Goal: Entertainment & Leisure: Browse casually

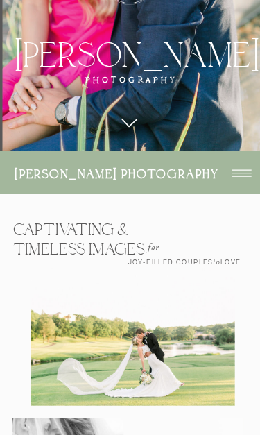
scroll to position [301, 0]
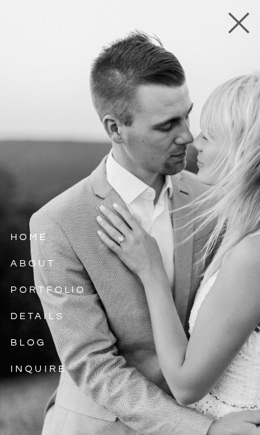
click at [56, 314] on h3 "details" at bounding box center [46, 315] width 72 height 15
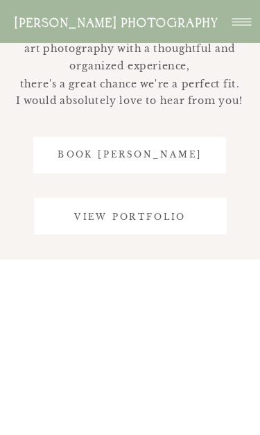
scroll to position [5042, 0]
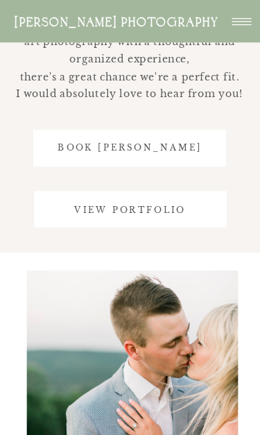
click at [176, 210] on h3 "view portfolio" at bounding box center [130, 211] width 176 height 15
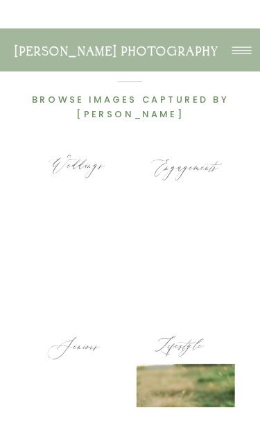
scroll to position [360, 0]
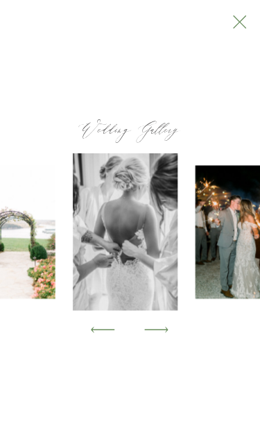
click at [155, 281] on div at bounding box center [130, 231] width 260 height 157
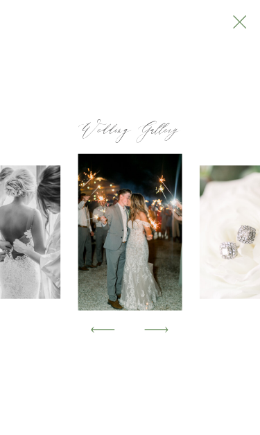
click at [200, 285] on img at bounding box center [244, 231] width 89 height 133
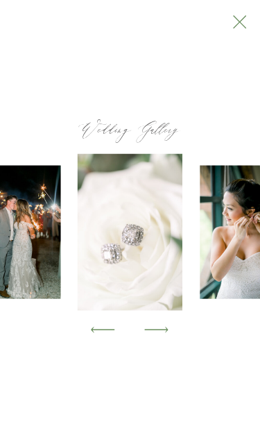
click at [158, 287] on div at bounding box center [130, 231] width 260 height 157
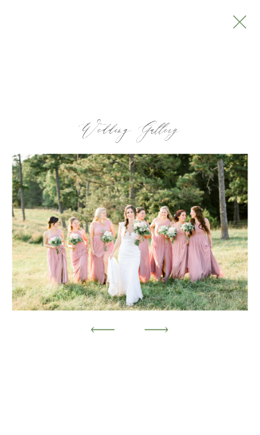
click at [205, 273] on img at bounding box center [129, 231] width 235 height 157
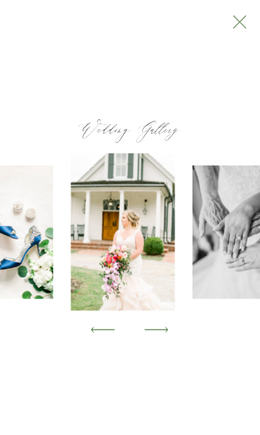
click at [200, 283] on img at bounding box center [237, 231] width 89 height 133
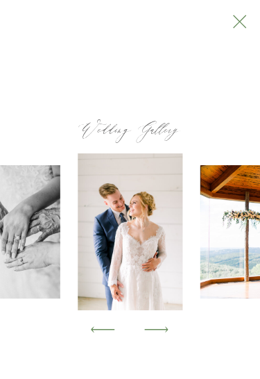
scroll to position [269, 0]
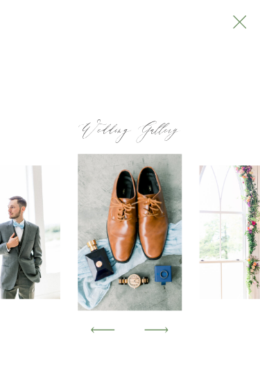
click at [205, 280] on img at bounding box center [244, 231] width 89 height 133
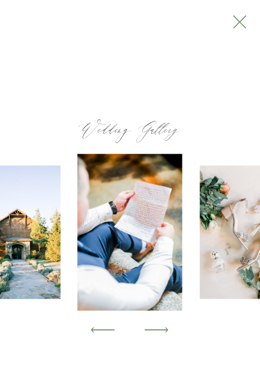
click at [200, 278] on img at bounding box center [244, 231] width 89 height 133
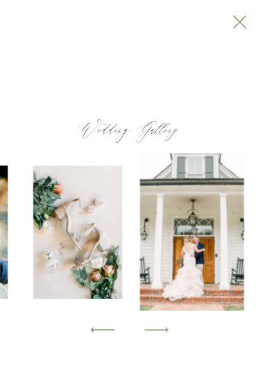
click at [194, 280] on img at bounding box center [192, 231] width 105 height 157
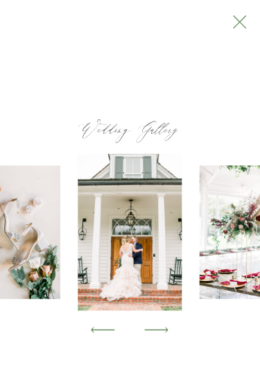
click at [200, 284] on img at bounding box center [244, 231] width 89 height 133
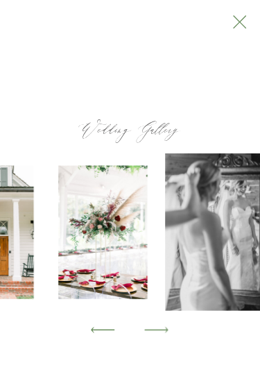
click at [196, 280] on img at bounding box center [217, 231] width 105 height 157
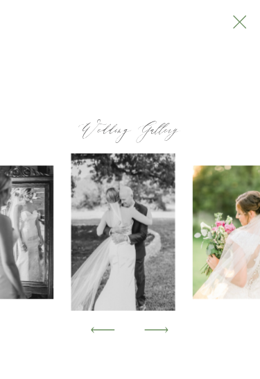
click at [213, 276] on img at bounding box center [237, 231] width 89 height 133
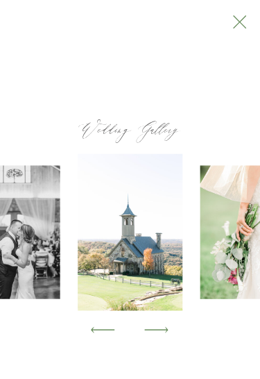
click at [206, 289] on img at bounding box center [244, 231] width 89 height 133
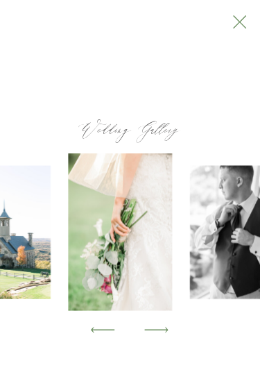
click at [208, 285] on img at bounding box center [234, 231] width 89 height 133
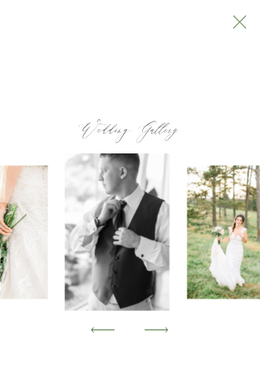
click at [205, 280] on img at bounding box center [231, 231] width 89 height 133
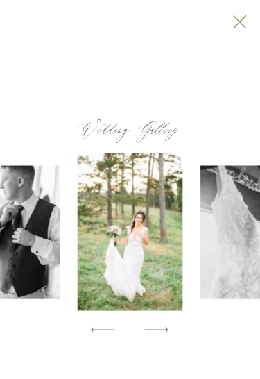
click at [200, 284] on img at bounding box center [244, 231] width 89 height 133
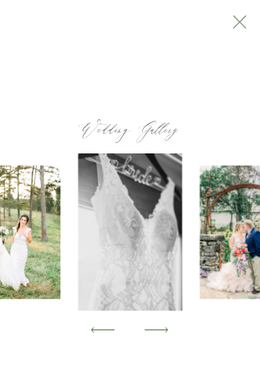
click at [208, 285] on img at bounding box center [244, 231] width 89 height 133
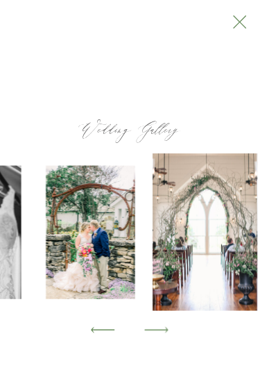
click at [211, 277] on img at bounding box center [205, 231] width 105 height 157
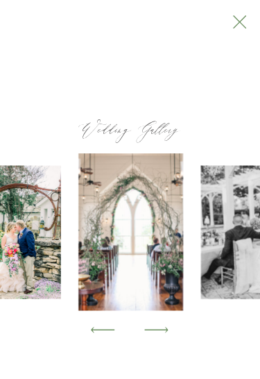
click at [205, 271] on img at bounding box center [245, 231] width 89 height 133
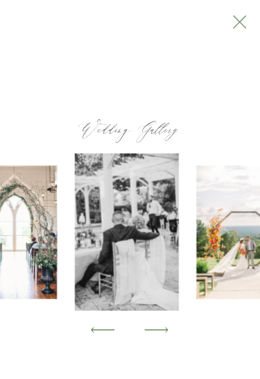
click at [206, 275] on img at bounding box center [241, 231] width 89 height 133
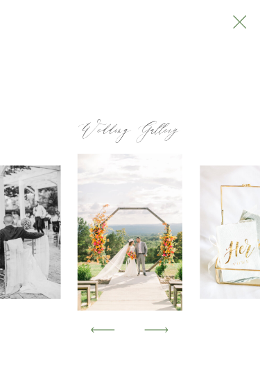
click at [206, 279] on img at bounding box center [244, 231] width 89 height 133
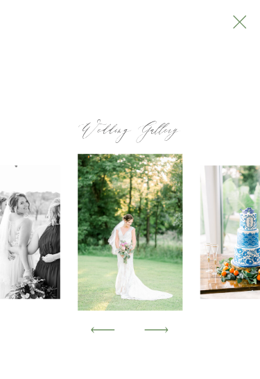
click at [200, 276] on img at bounding box center [244, 231] width 89 height 133
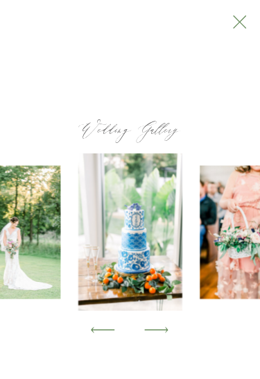
click at [200, 269] on img at bounding box center [244, 231] width 89 height 133
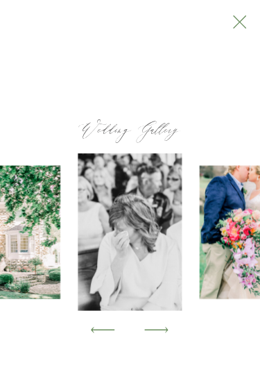
click at [202, 273] on img at bounding box center [244, 231] width 89 height 133
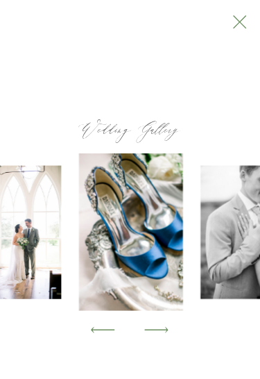
click at [220, 273] on img at bounding box center [245, 231] width 89 height 133
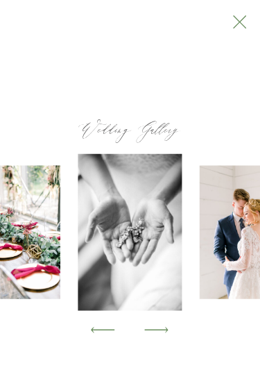
click at [217, 279] on img at bounding box center [244, 231] width 89 height 133
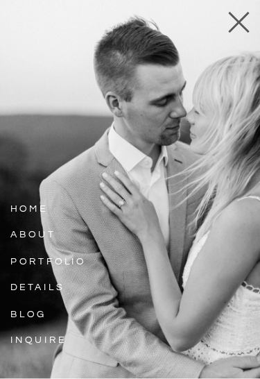
scroll to position [0, 0]
